Goal: Task Accomplishment & Management: Manage account settings

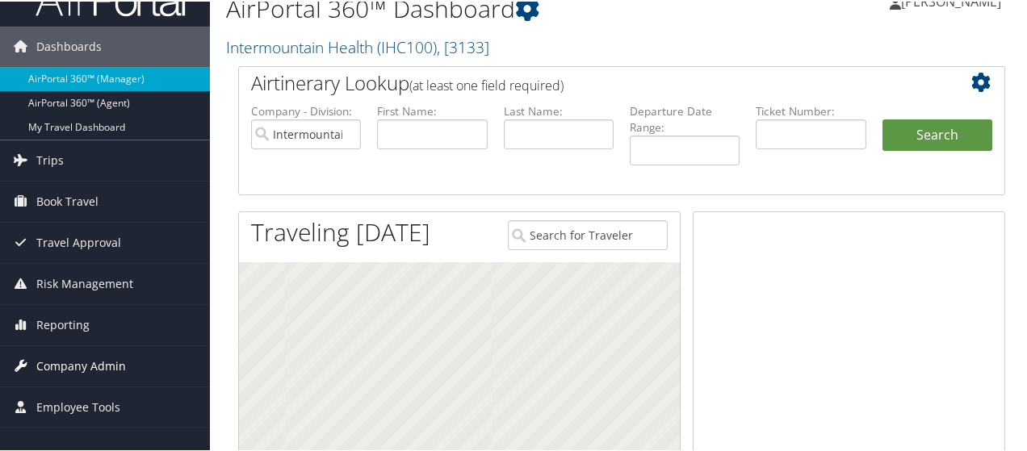
scroll to position [161, 0]
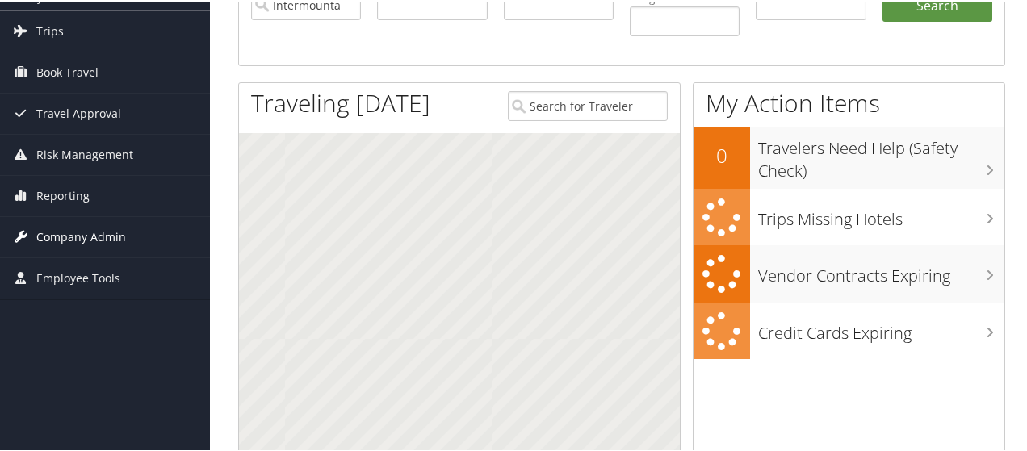
click at [78, 229] on span "Company Admin" at bounding box center [81, 236] width 90 height 40
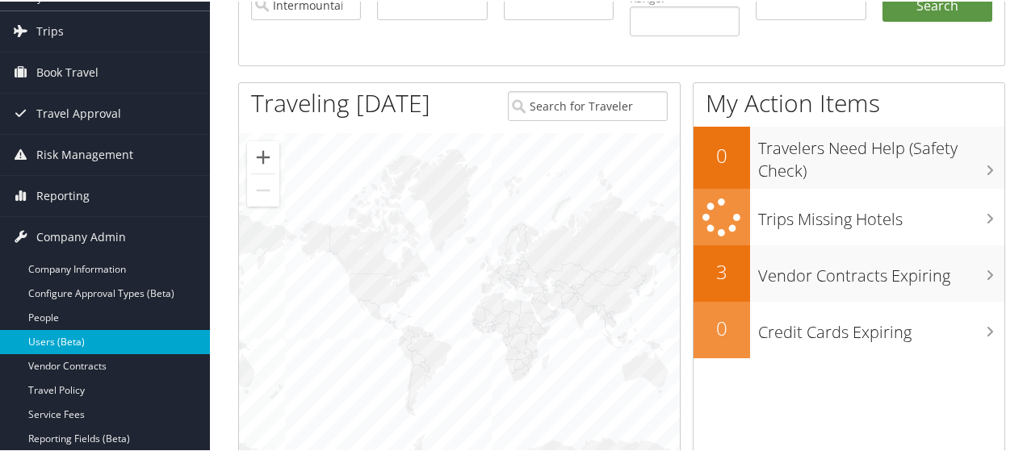
click at [65, 343] on link "Users (Beta)" at bounding box center [105, 341] width 210 height 24
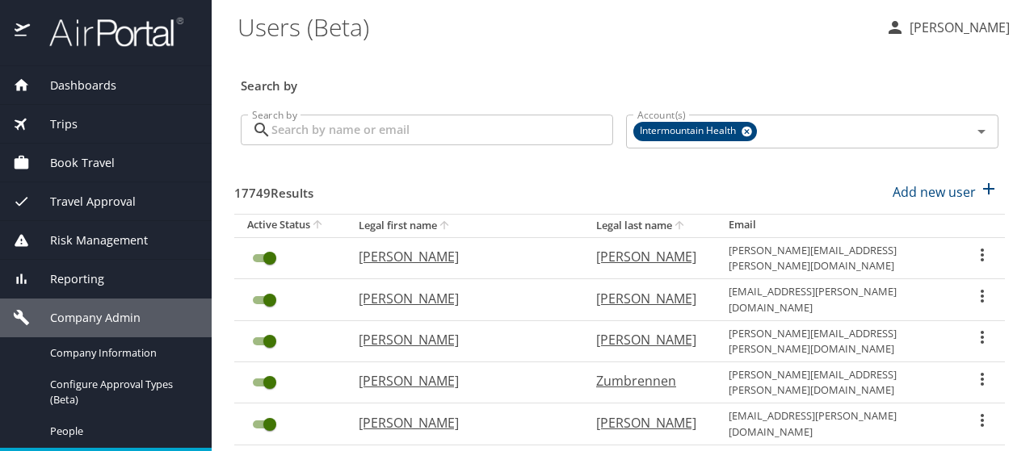
click at [312, 122] on input "Search by" at bounding box center [442, 130] width 342 height 31
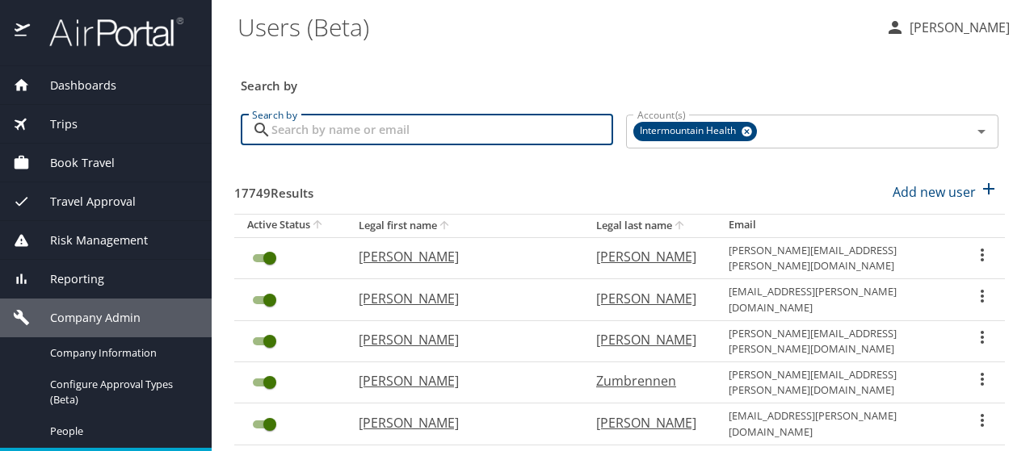
type input "j"
type input "koster"
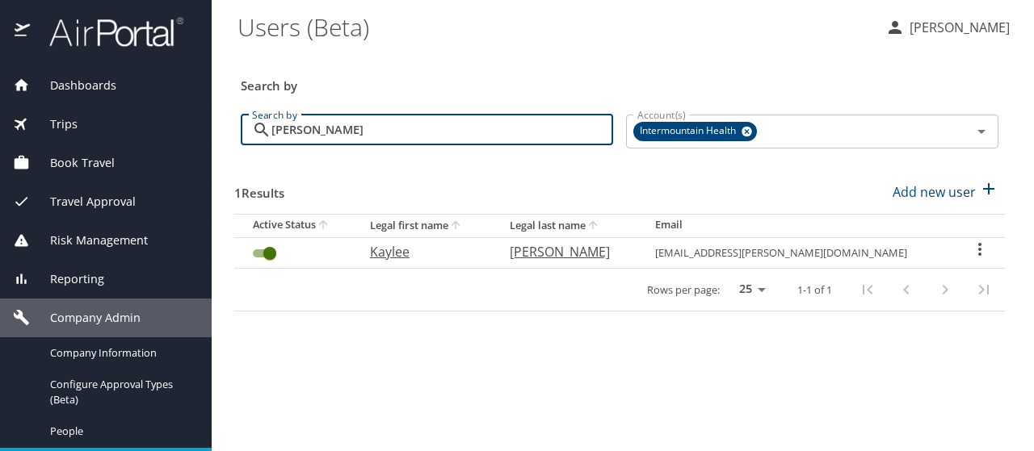
click at [979, 249] on icon "User Search Table" at bounding box center [979, 249] width 19 height 19
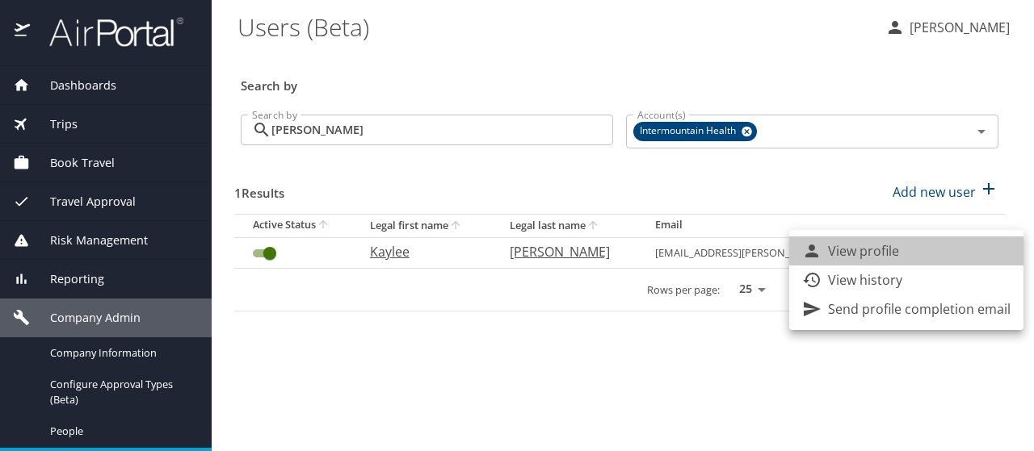
click at [979, 249] on li "View profile" at bounding box center [906, 251] width 234 height 29
select select "US"
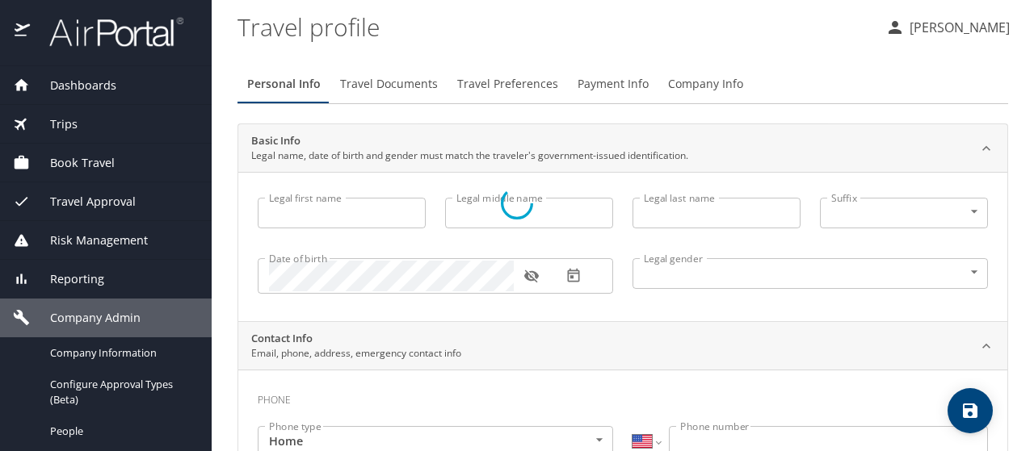
type input "Kaylee"
type input "Zimlich"
type input "Koster"
type input "Female"
select select "US"
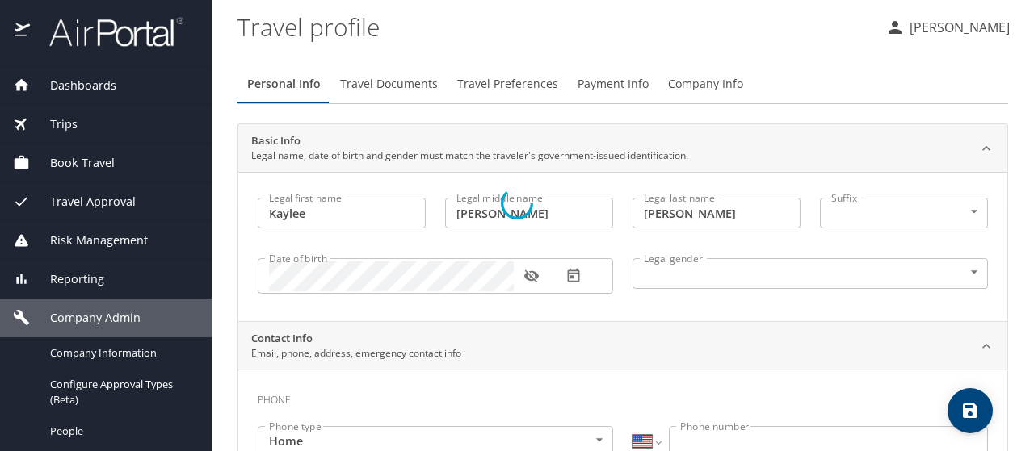
select select "US"
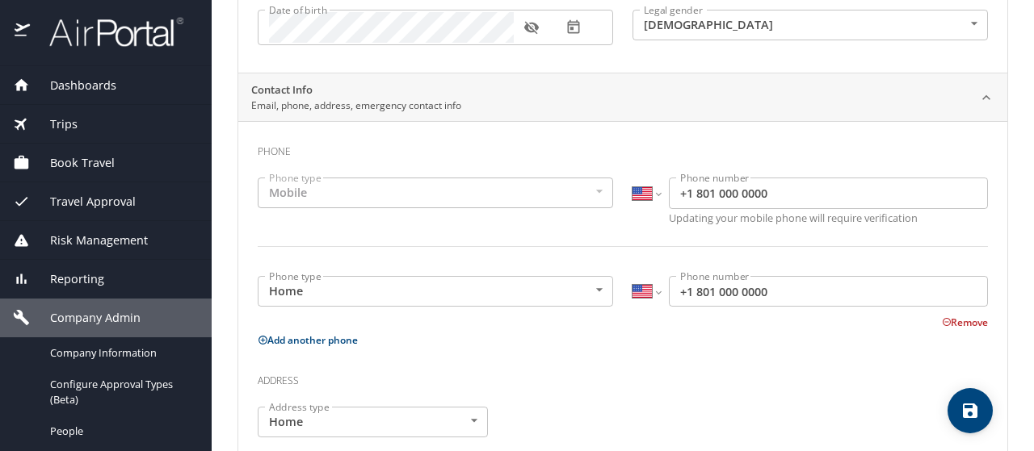
scroll to position [323, 0]
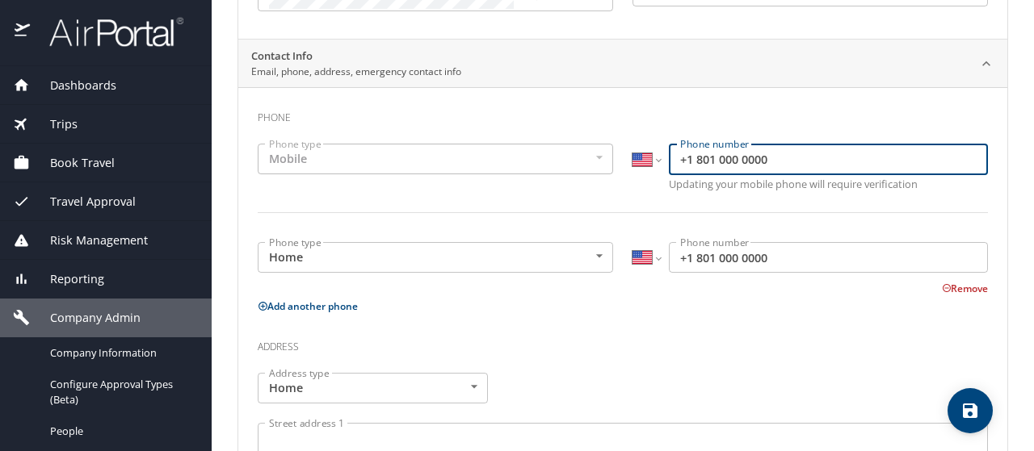
drag, startPoint x: 780, startPoint y: 157, endPoint x: 684, endPoint y: 151, distance: 96.3
click at [684, 151] on input "+1 801 000 0000" at bounding box center [828, 159] width 319 height 31
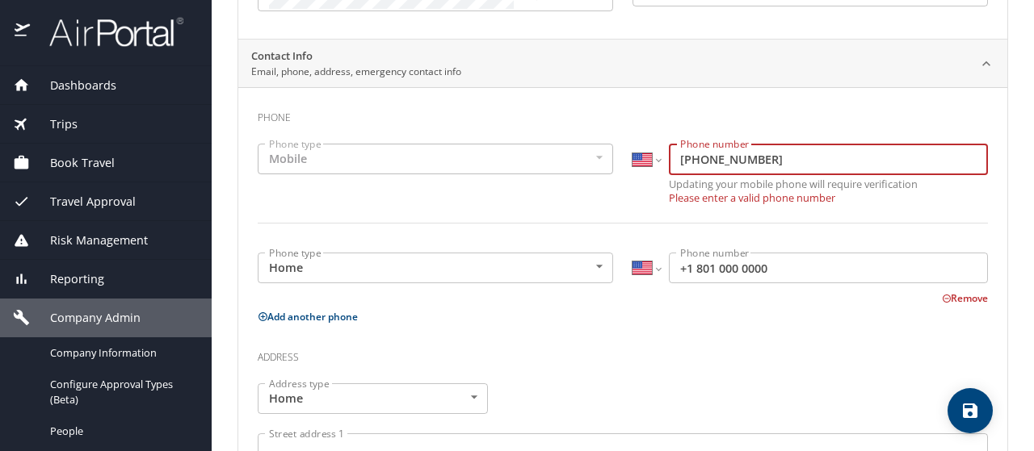
type input "(970) 227-8742"
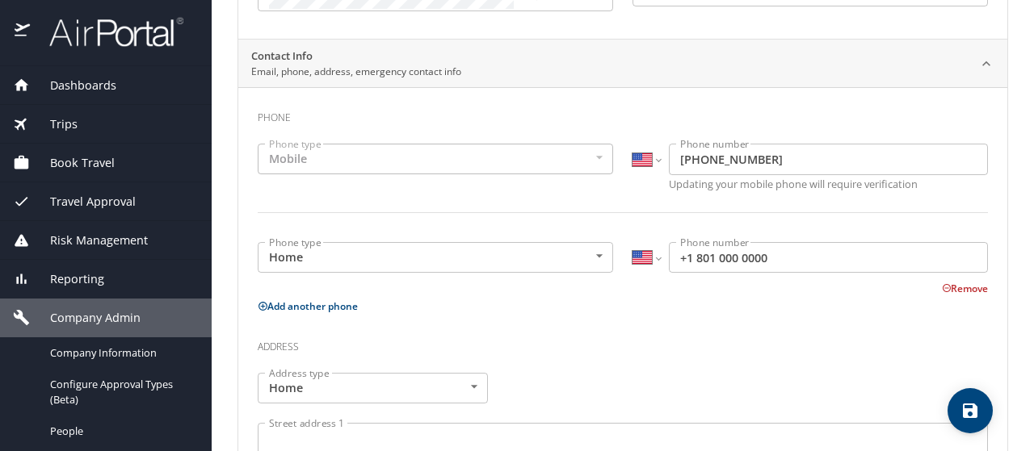
click at [943, 284] on button "Remove" at bounding box center [964, 289] width 46 height 14
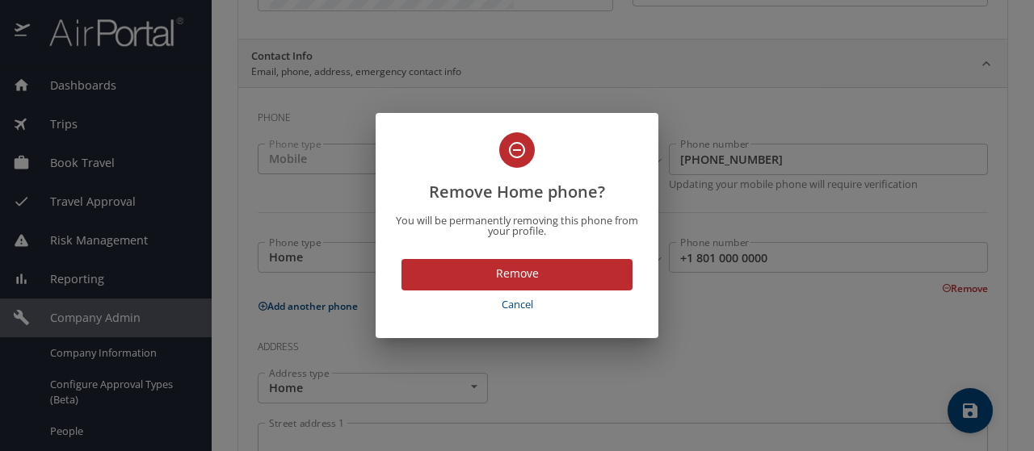
click at [544, 283] on span "Remove" at bounding box center [516, 274] width 205 height 20
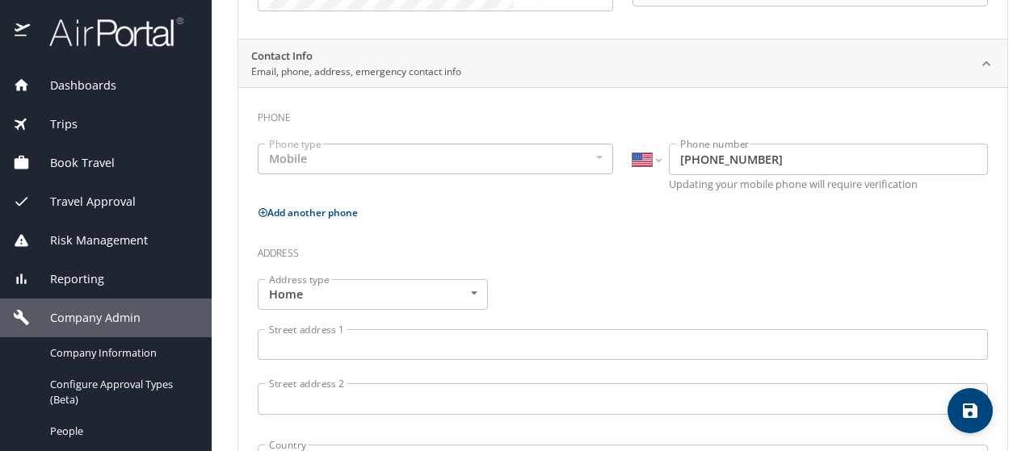
click at [962, 409] on icon "save" at bounding box center [969, 411] width 15 height 15
select select "US"
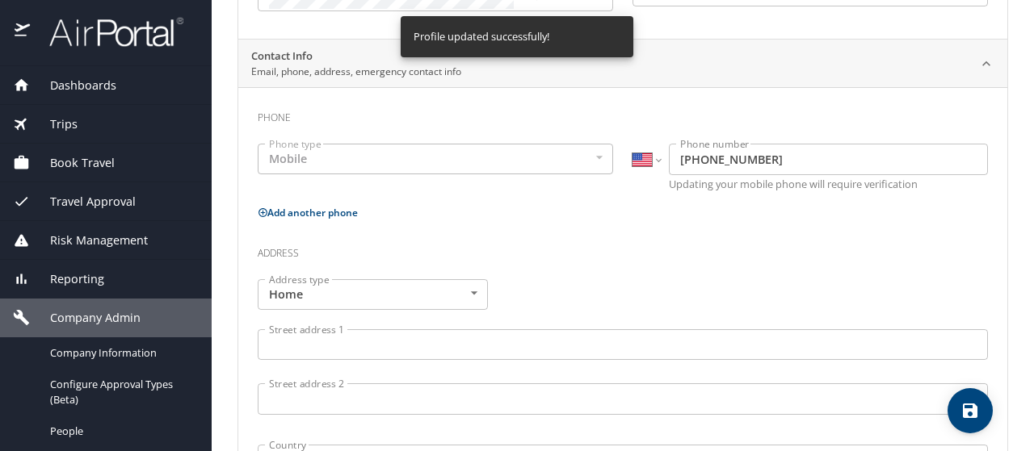
select select "US"
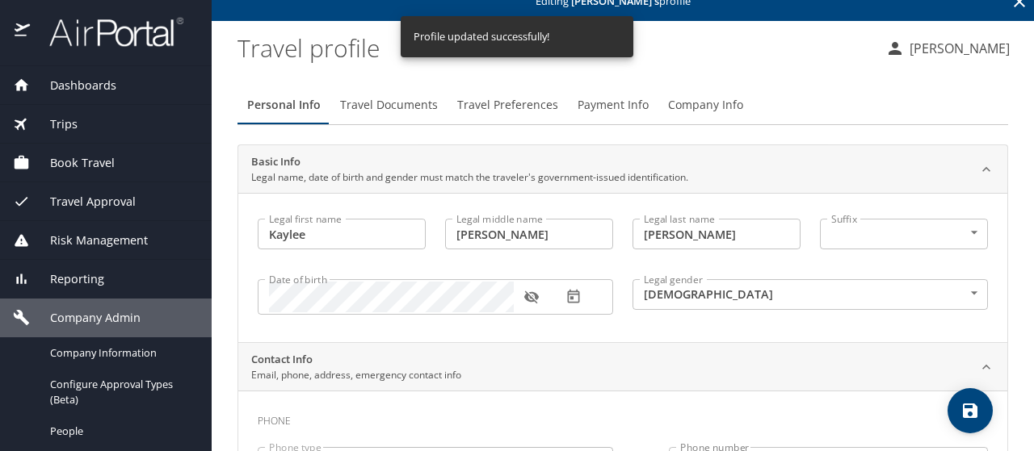
scroll to position [0, 0]
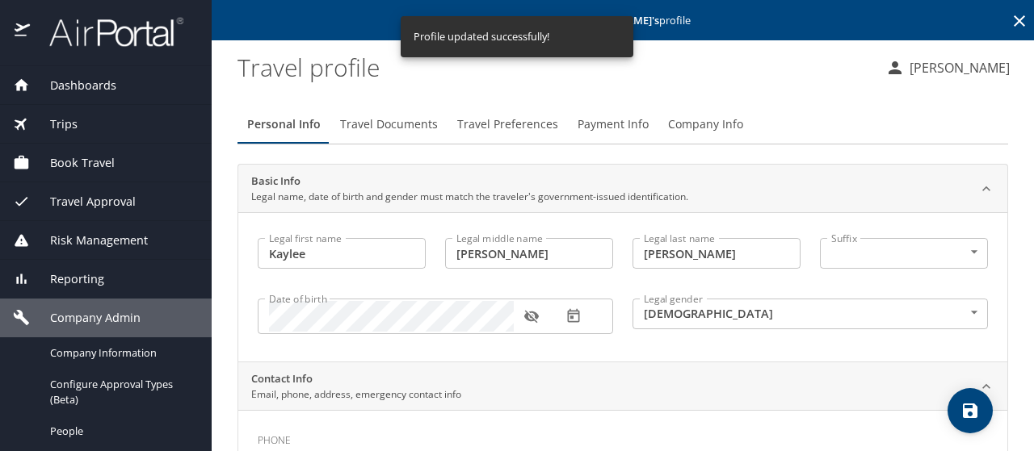
click at [1012, 23] on icon at bounding box center [1018, 20] width 19 height 19
